Goal: Task Accomplishment & Management: Use online tool/utility

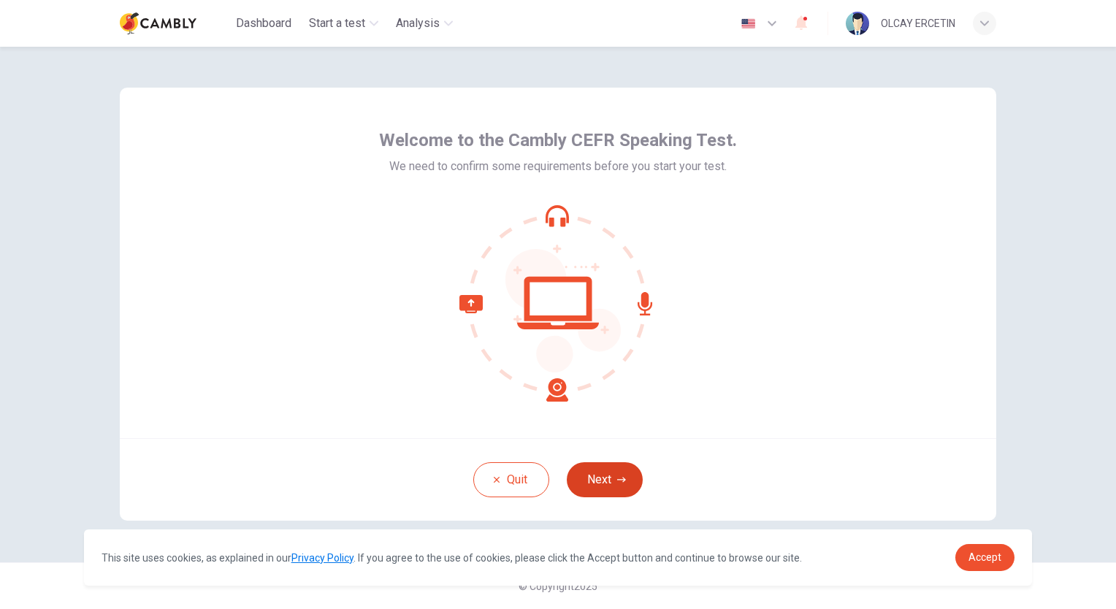
click at [608, 488] on button "Next" at bounding box center [605, 479] width 76 height 35
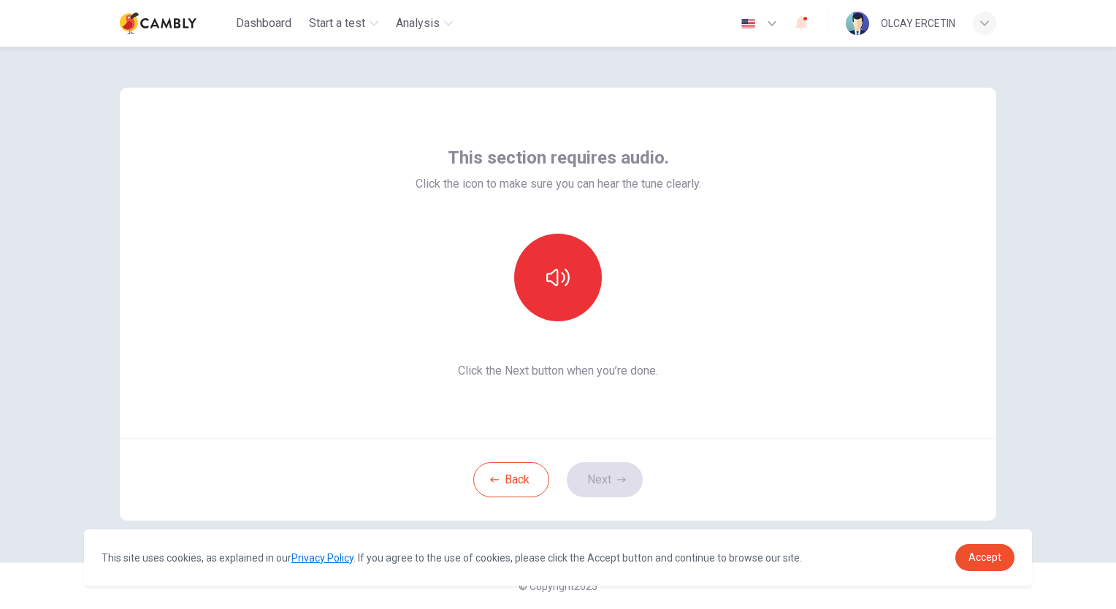
click at [545, 234] on div at bounding box center [558, 278] width 158 height 88
click at [566, 272] on icon "button" at bounding box center [557, 277] width 23 height 23
click at [619, 483] on icon "button" at bounding box center [621, 479] width 9 height 9
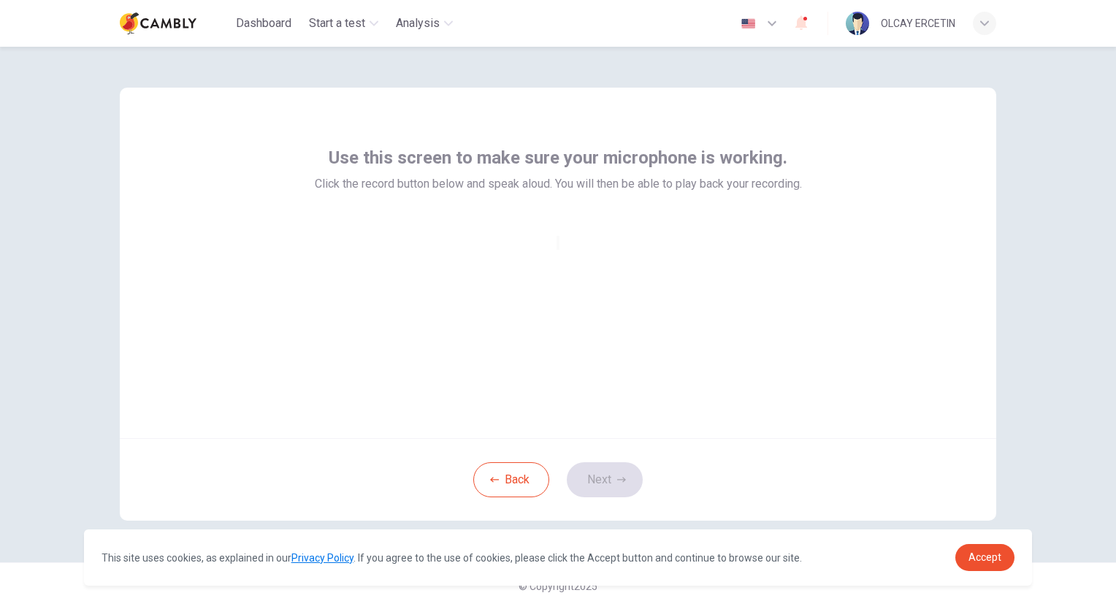
click at [556, 251] on div at bounding box center [557, 243] width 3 height 18
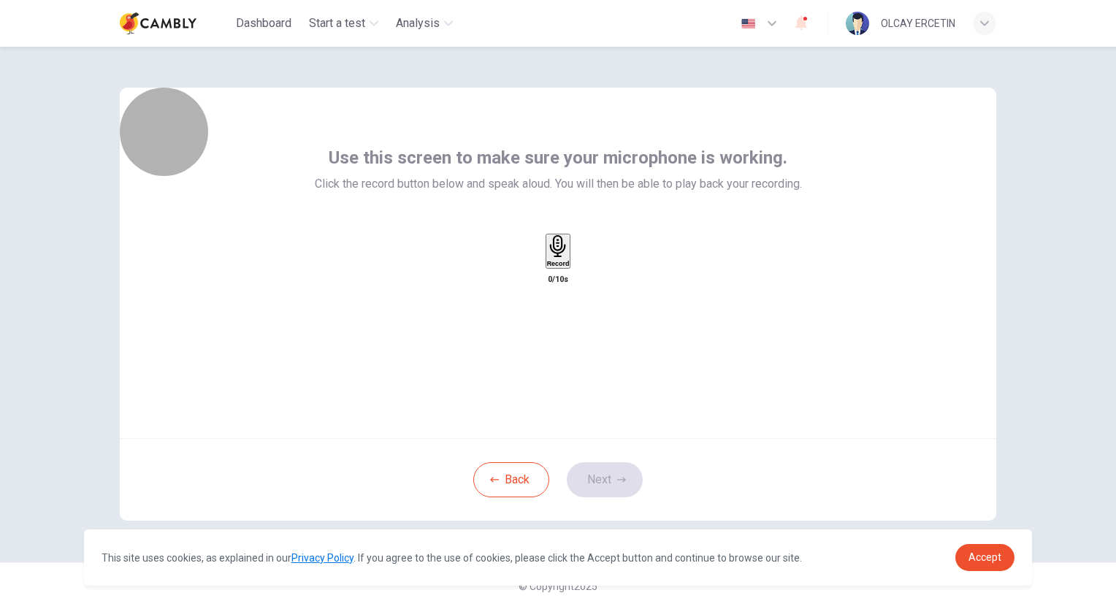
click at [567, 267] on h6 "Record" at bounding box center [558, 263] width 23 height 7
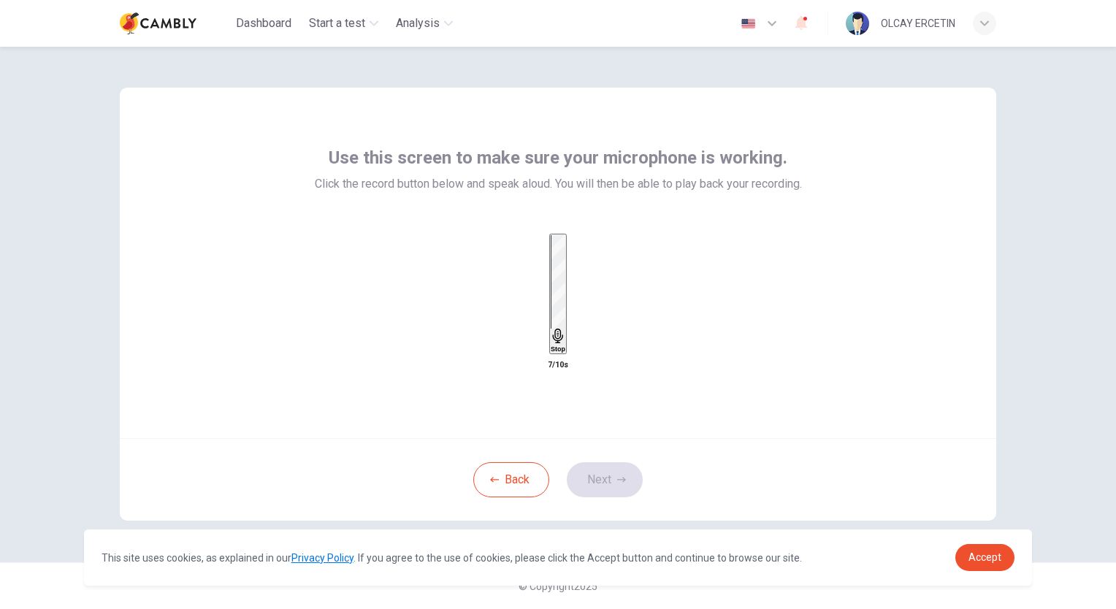
click at [565, 295] on div "Stop" at bounding box center [558, 294] width 15 height 118
click at [607, 486] on button "Next" at bounding box center [605, 479] width 76 height 35
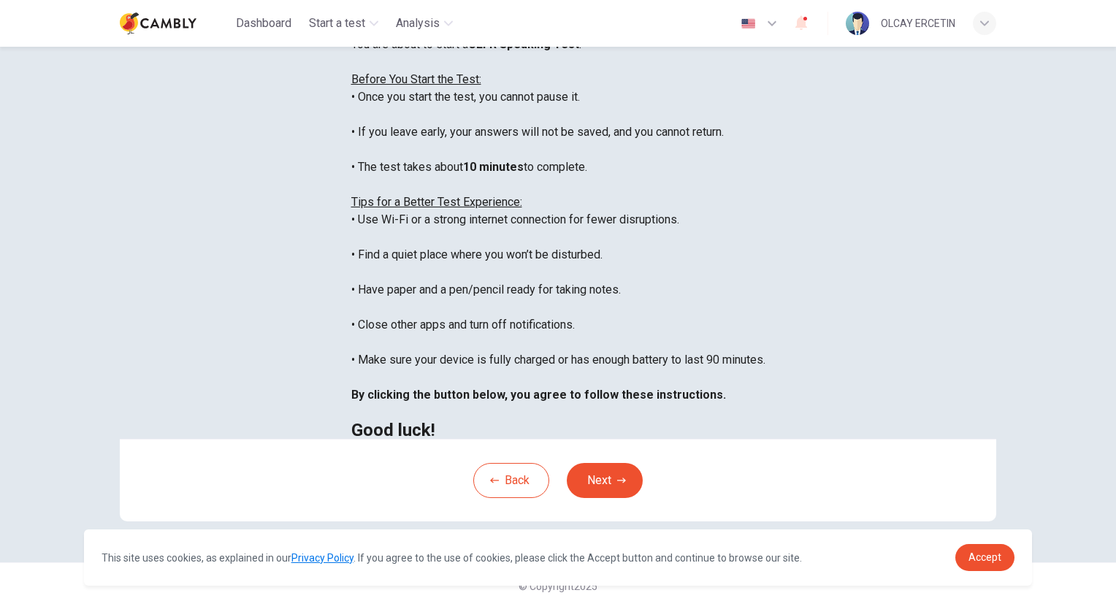
scroll to position [17, 0]
click at [622, 491] on button "Next" at bounding box center [605, 480] width 76 height 35
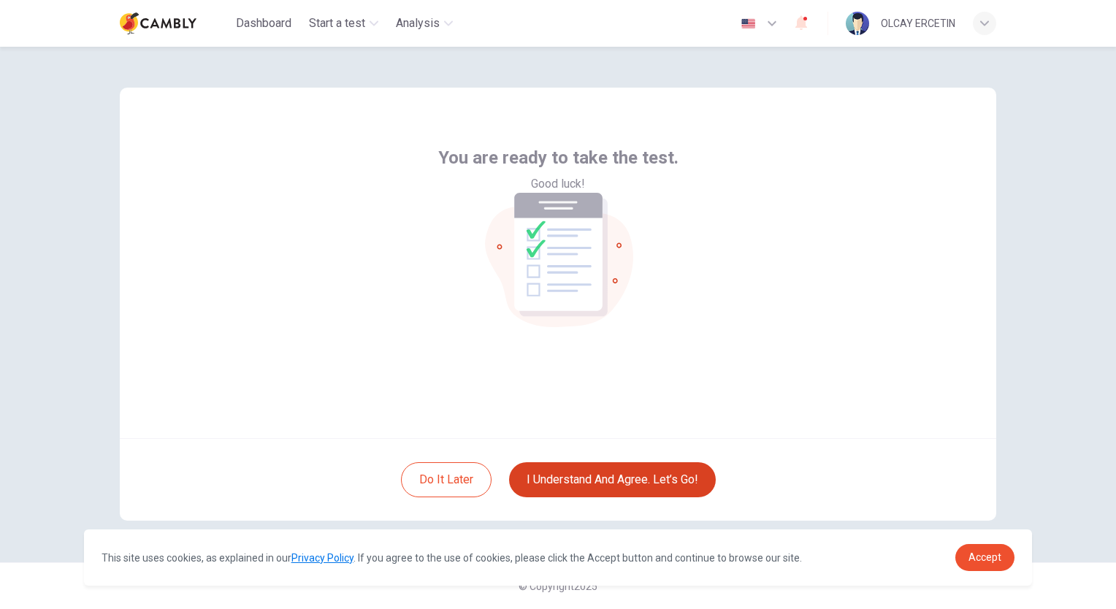
scroll to position [0, 0]
click at [622, 489] on button "I understand and agree. Let’s go!" at bounding box center [612, 479] width 207 height 35
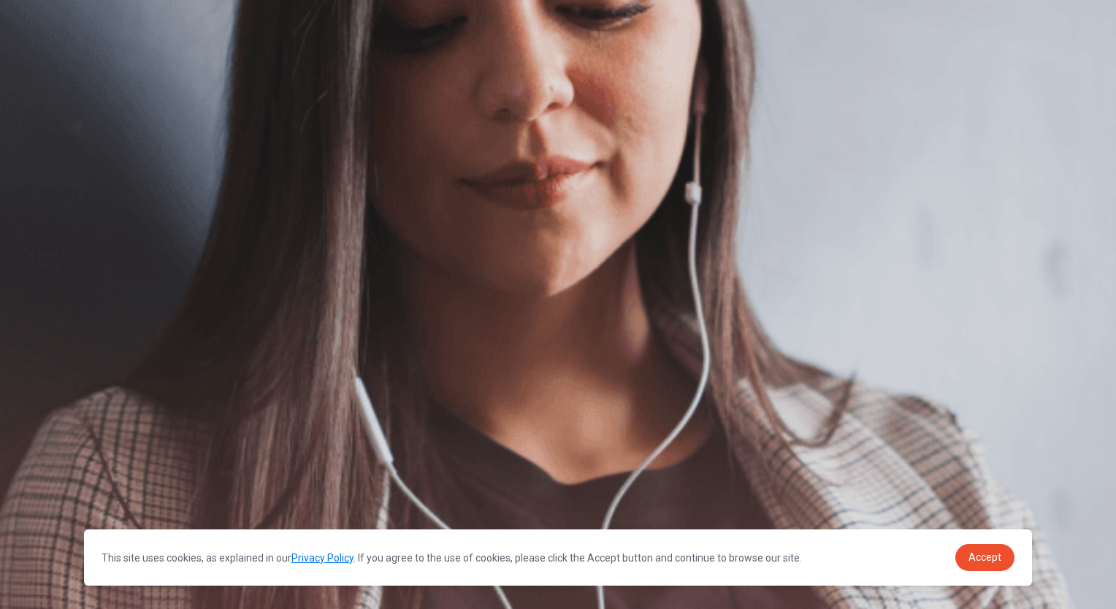
scroll to position [33, 0]
click at [980, 563] on span "Accept" at bounding box center [984, 557] width 33 height 12
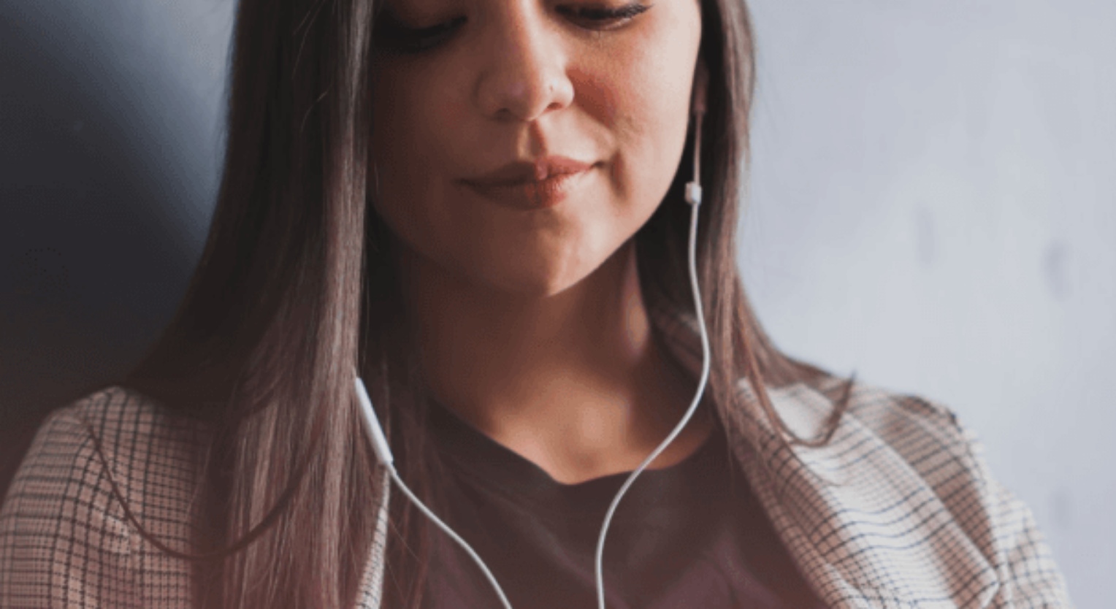
scroll to position [0, 0]
click at [42, 75] on button "Continue" at bounding box center [21, 102] width 42 height 55
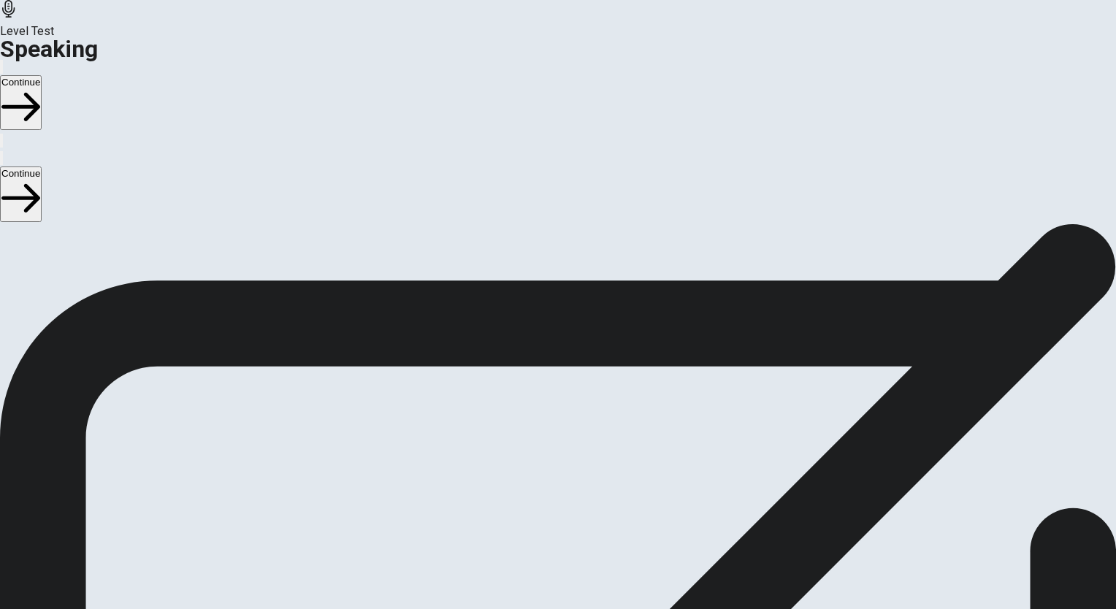
click at [570, 483] on icon at bounding box center [556, 493] width 28 height 20
click at [42, 75] on button "Continue" at bounding box center [21, 102] width 42 height 55
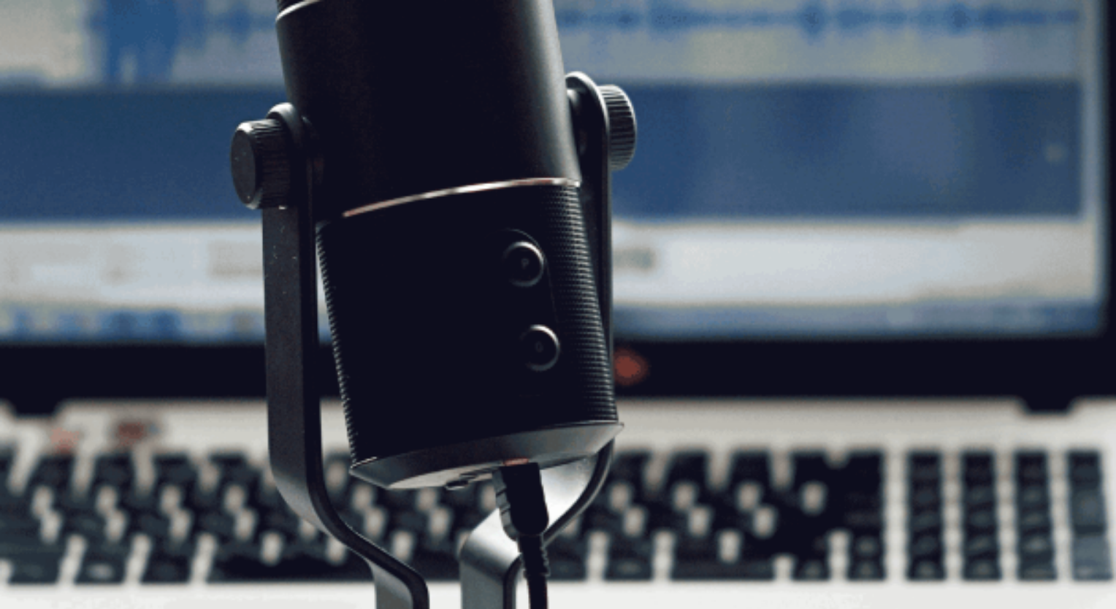
click at [42, 75] on button "Continue" at bounding box center [21, 102] width 42 height 55
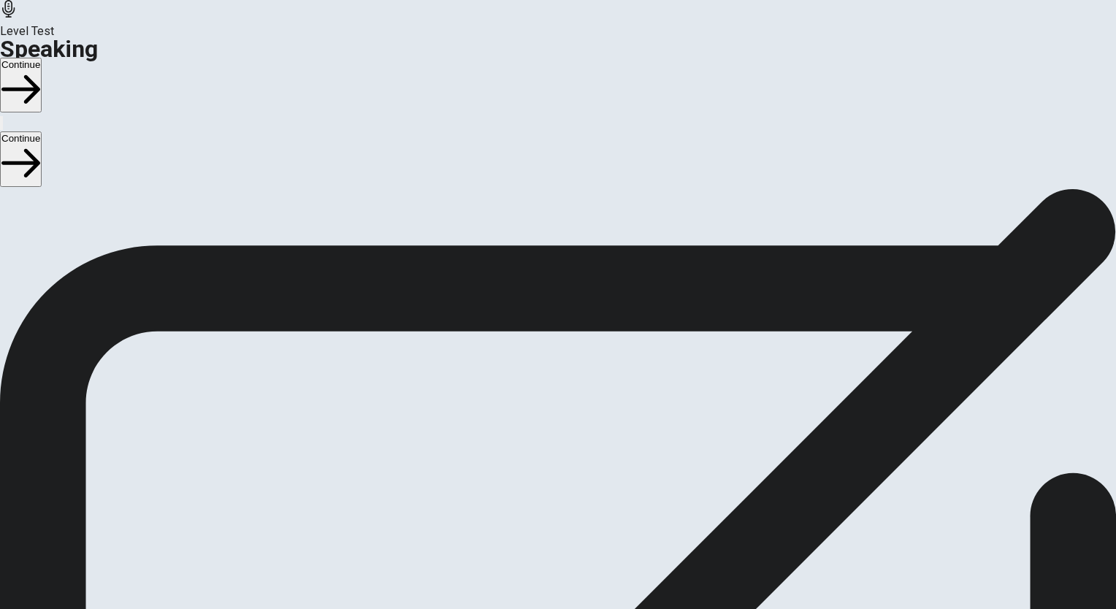
click at [42, 58] on button "Continue" at bounding box center [21, 85] width 42 height 55
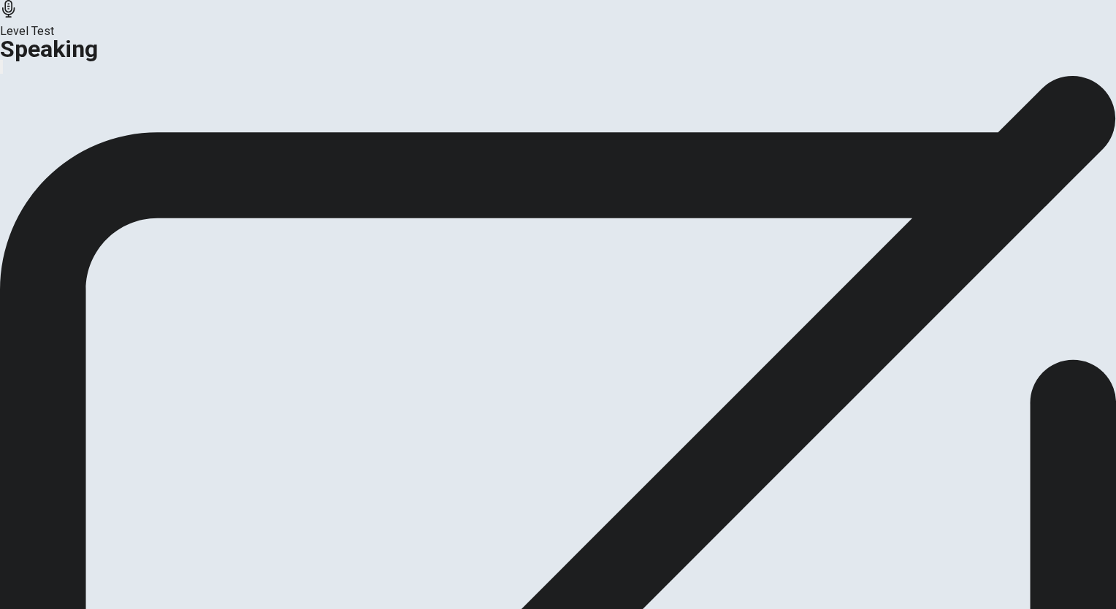
click at [116, 183] on button "Continue" at bounding box center [86, 173] width 59 height 20
